Goal: Information Seeking & Learning: Learn about a topic

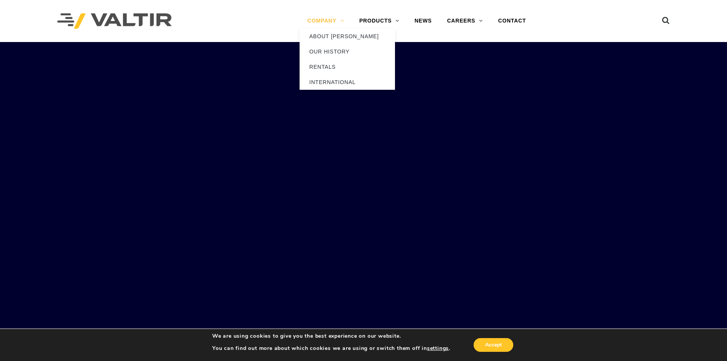
click at [333, 21] on link "COMPANY" at bounding box center [326, 20] width 52 height 15
click at [333, 33] on link "ABOUT [PERSON_NAME]" at bounding box center [347, 36] width 95 height 15
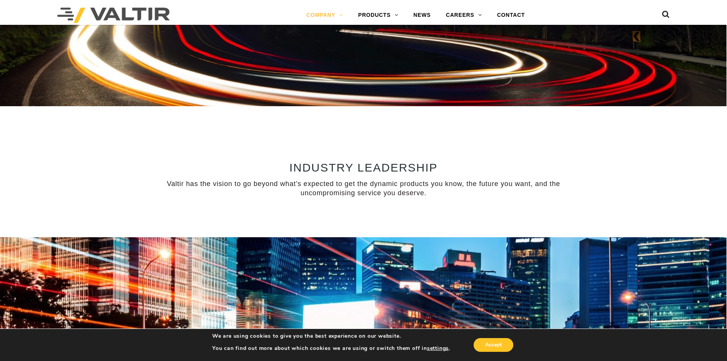
scroll to position [534, 0]
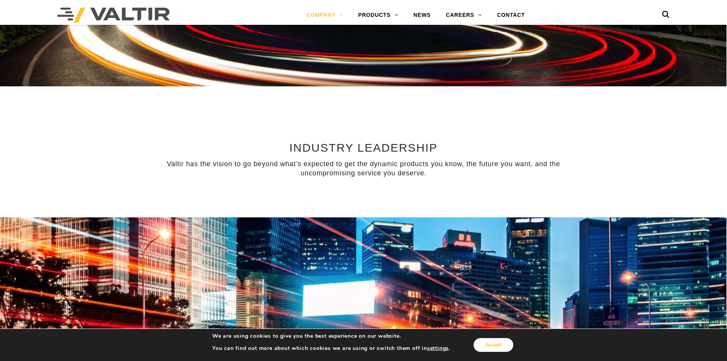
click at [488, 340] on button "Accept" at bounding box center [494, 345] width 40 height 14
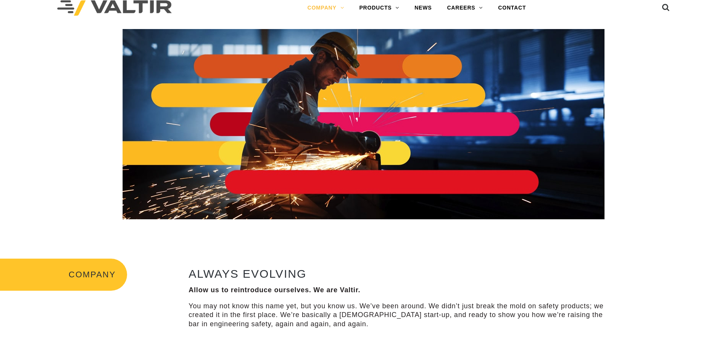
scroll to position [0, 0]
